Goal: Navigation & Orientation: Find specific page/section

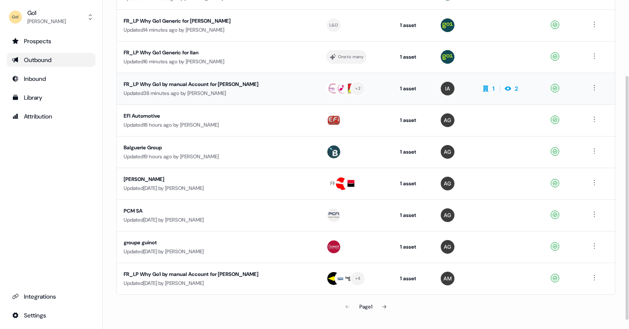
scroll to position [113, 0]
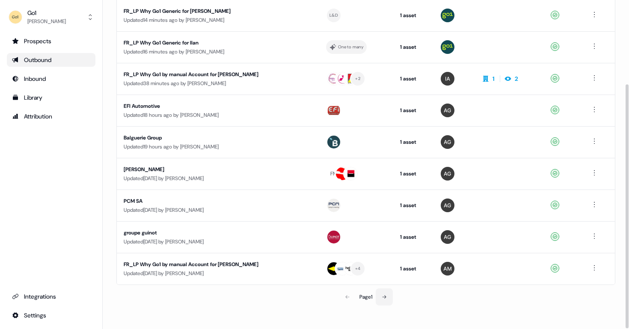
click at [391, 297] on button at bounding box center [384, 296] width 17 height 17
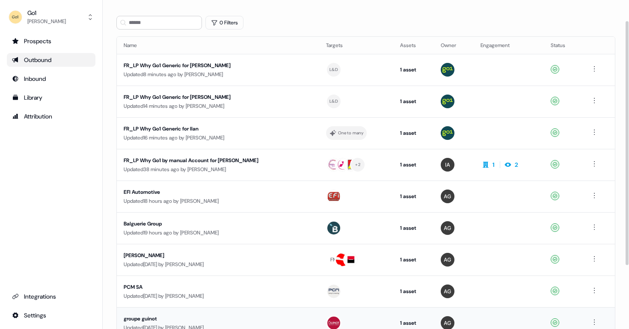
scroll to position [26, 0]
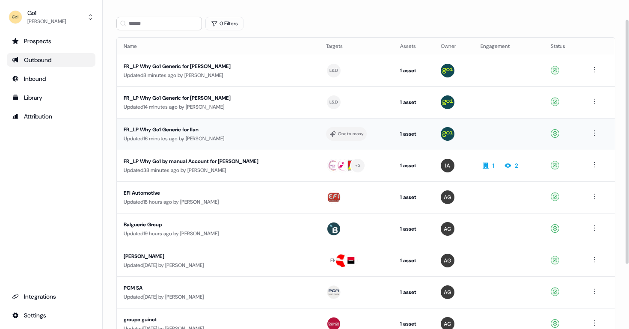
click at [194, 127] on div "FR_LP Why Go1 Generic for Ilan" at bounding box center [202, 129] width 157 height 9
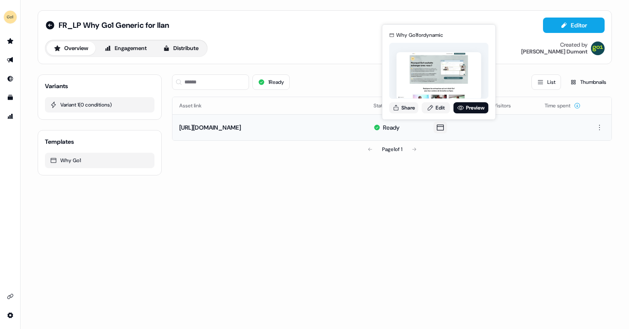
click at [437, 125] on icon at bounding box center [440, 127] width 10 height 9
click at [416, 110] on button "Share" at bounding box center [403, 107] width 29 height 11
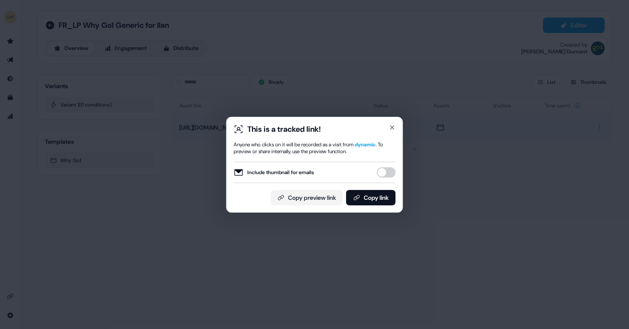
click at [388, 170] on button "Include thumbnail for emails" at bounding box center [386, 172] width 19 height 10
click at [376, 199] on button "Copy link" at bounding box center [371, 197] width 50 height 15
click at [358, 200] on icon at bounding box center [356, 197] width 7 height 7
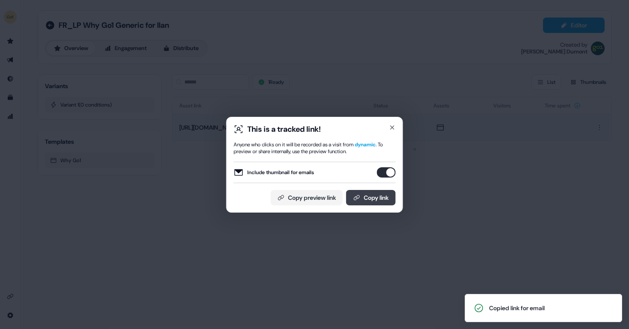
click at [352, 193] on button "Copy link" at bounding box center [371, 197] width 50 height 15
click at [296, 195] on button "Copy preview link" at bounding box center [307, 197] width 72 height 15
click at [361, 198] on button "Copy link" at bounding box center [371, 197] width 50 height 15
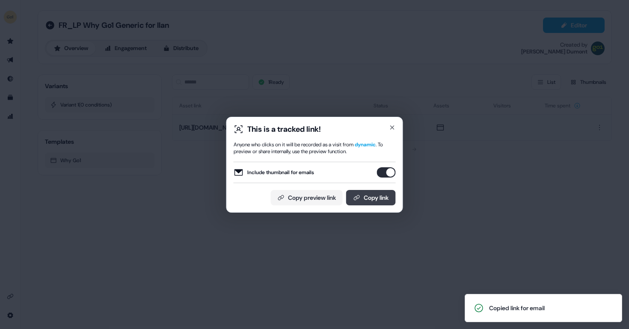
click at [364, 197] on button "Copy link" at bounding box center [371, 197] width 50 height 15
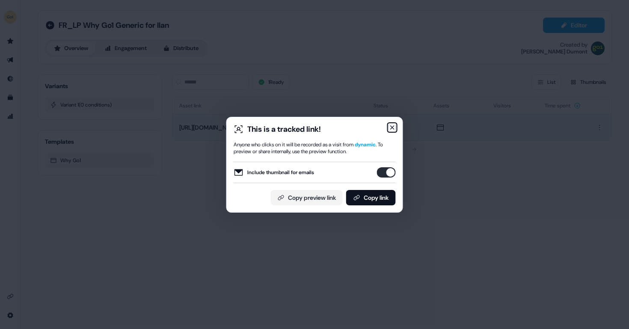
click at [393, 129] on icon "button" at bounding box center [392, 127] width 7 height 7
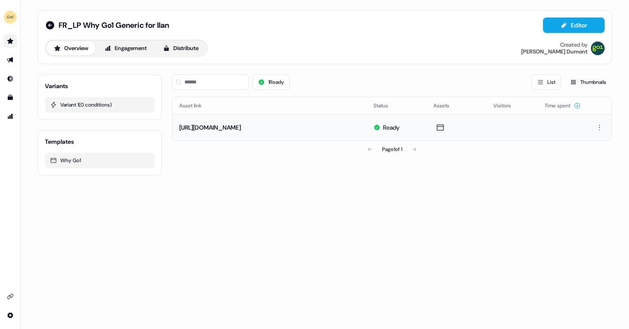
click at [9, 41] on icon "Go to prospects" at bounding box center [10, 41] width 6 height 6
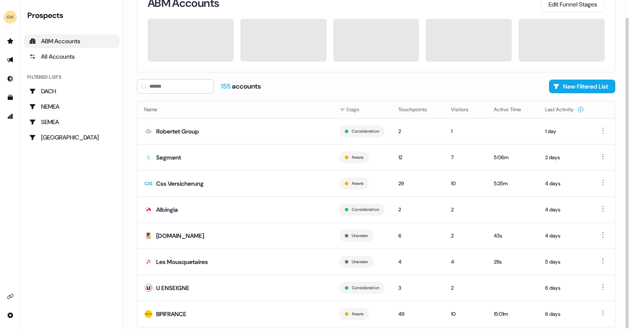
scroll to position [45, 0]
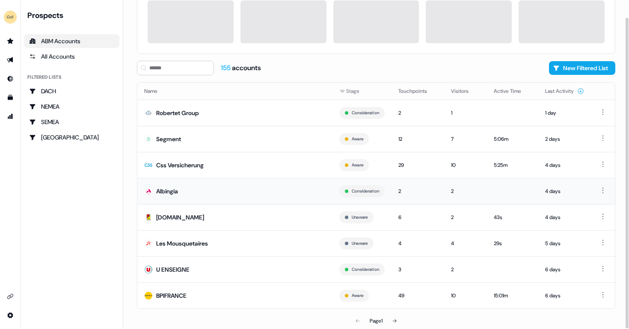
click at [228, 190] on td "Albingia" at bounding box center [234, 191] width 195 height 26
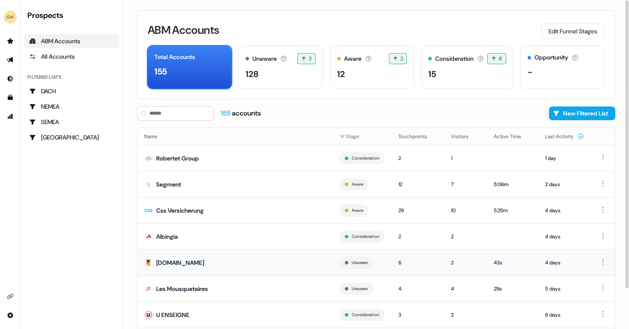
click at [176, 262] on div "[DOMAIN_NAME]" at bounding box center [180, 262] width 48 height 9
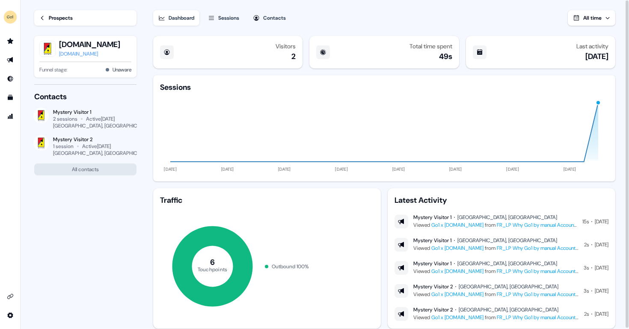
scroll to position [23, 0]
